Goal: Communication & Community: Answer question/provide support

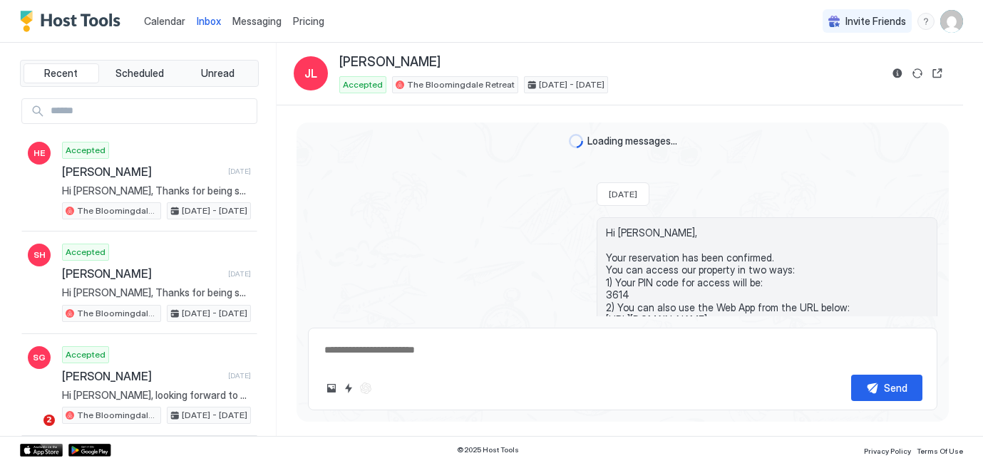
scroll to position [1328, 0]
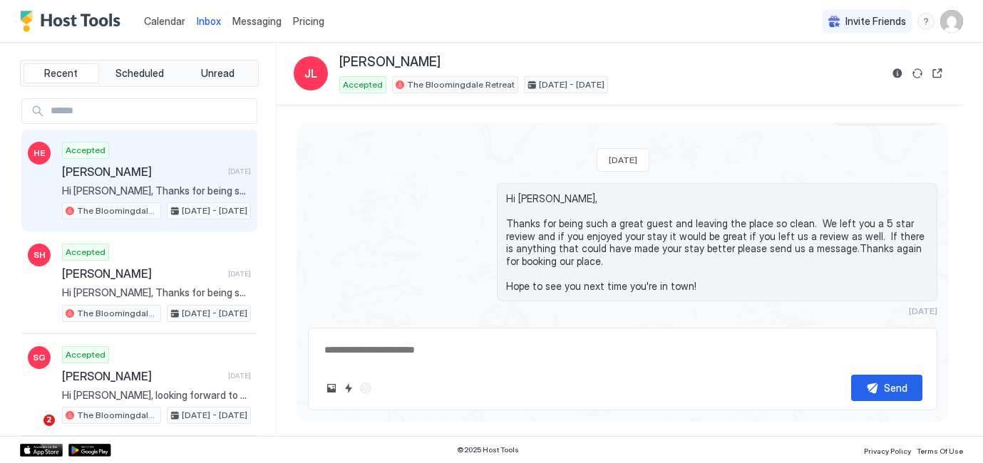
scroll to position [1328, 0]
click at [131, 160] on div "Accepted Hannah Epstein 1 day ago Hi Hannah, Thanks for being such a great gues…" at bounding box center [156, 181] width 189 height 78
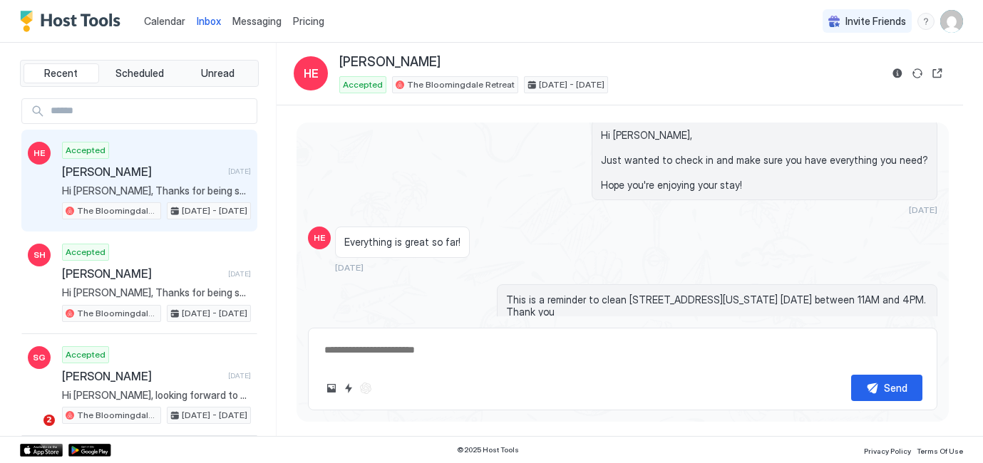
scroll to position [2099, 0]
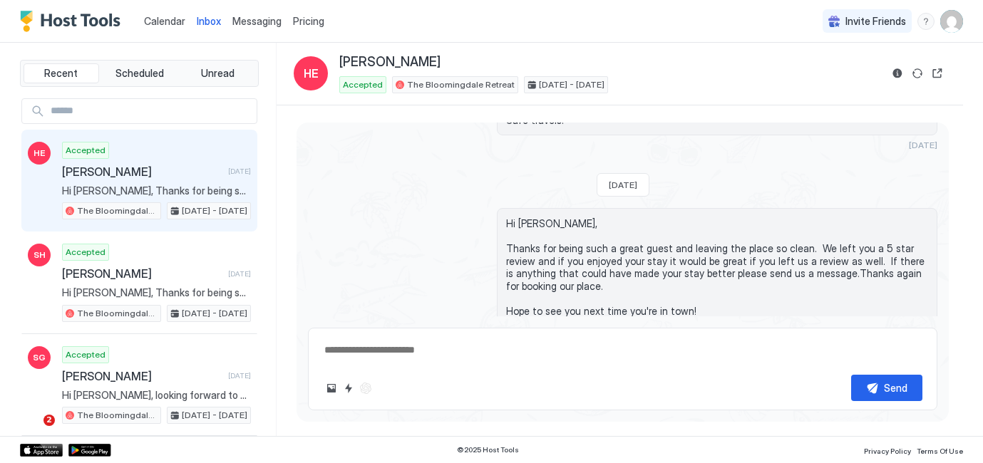
type textarea "*"
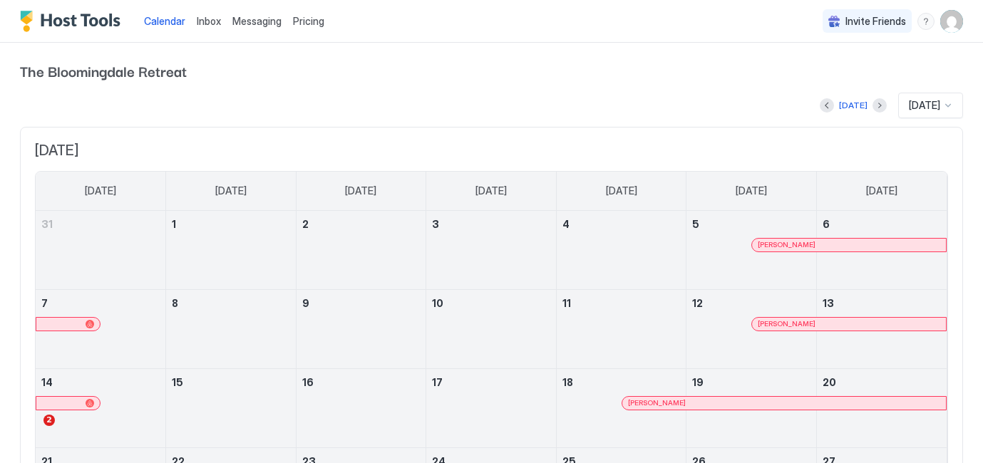
click at [215, 25] on span "Inbox" at bounding box center [209, 21] width 24 height 12
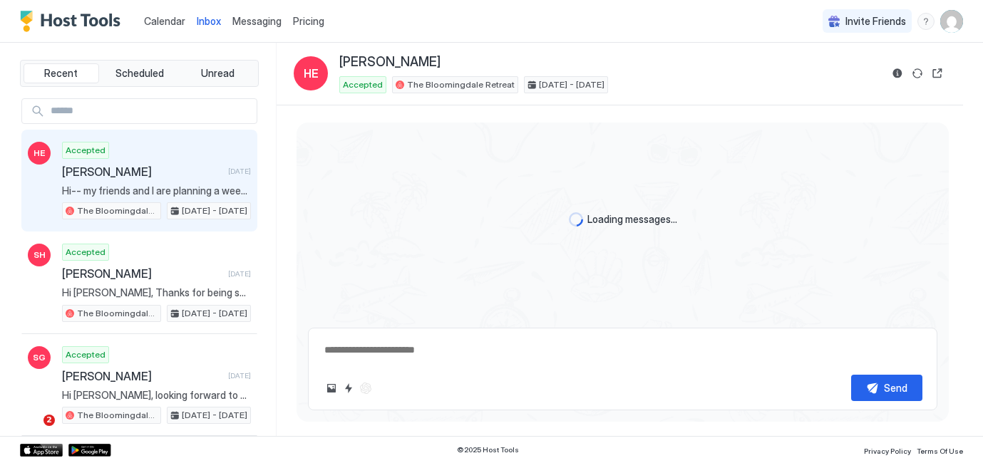
type textarea "*"
